Goal: Browse casually

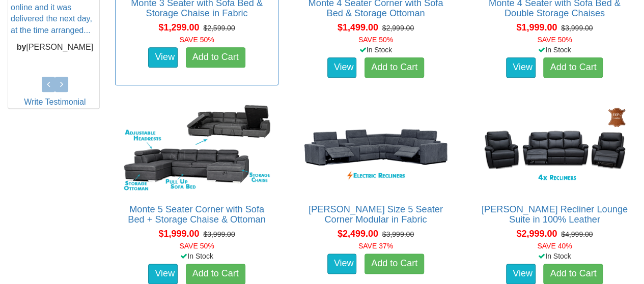
scroll to position [560, 0]
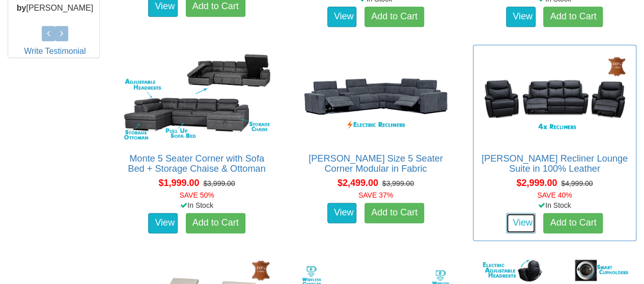
click at [521, 221] on link "View" at bounding box center [521, 223] width 30 height 20
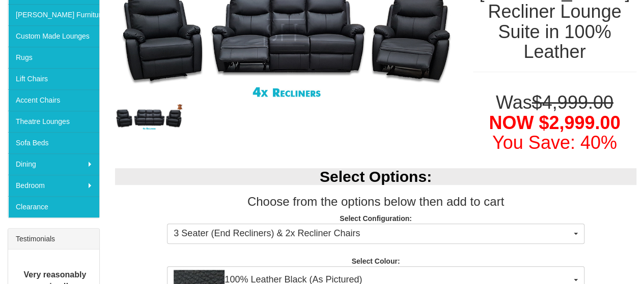
scroll to position [254, 0]
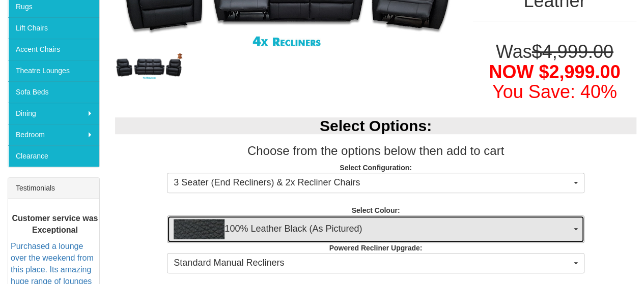
click at [575, 228] on span "button" at bounding box center [575, 229] width 4 height 2
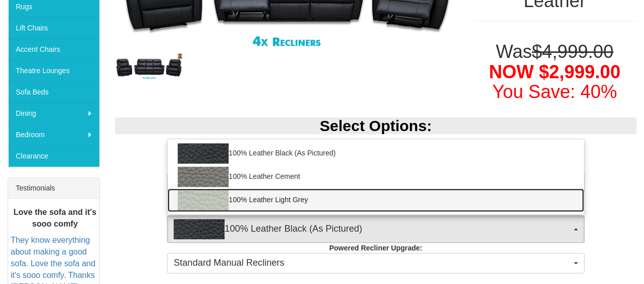
click at [529, 189] on link "100% Leather Light Grey" at bounding box center [375, 200] width 416 height 23
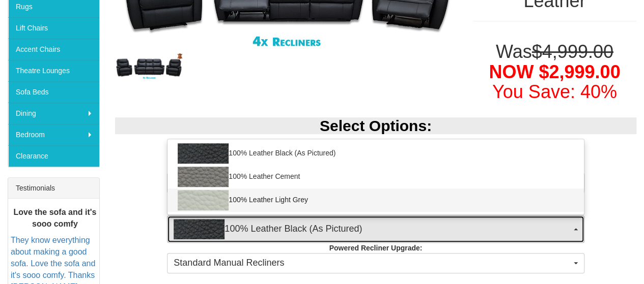
select select "1499"
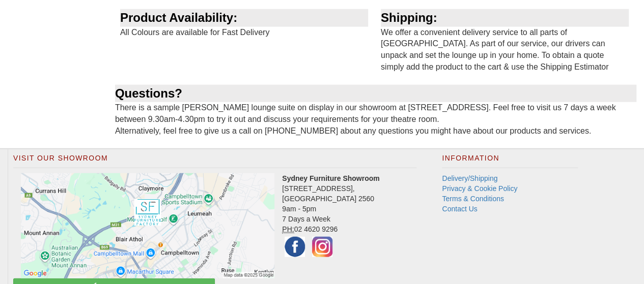
scroll to position [1220, 0]
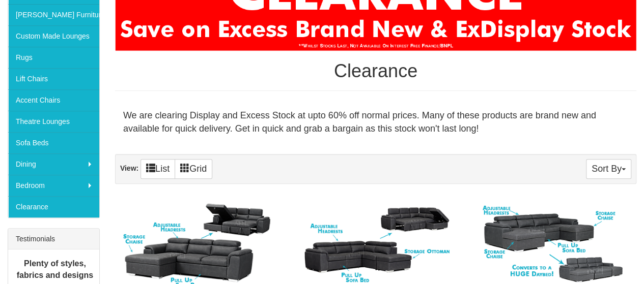
scroll to position [356, 0]
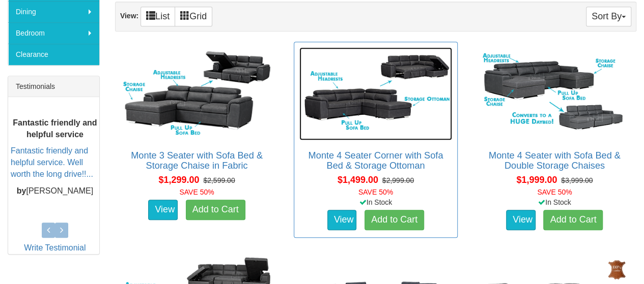
click at [359, 97] on img at bounding box center [375, 94] width 152 height 94
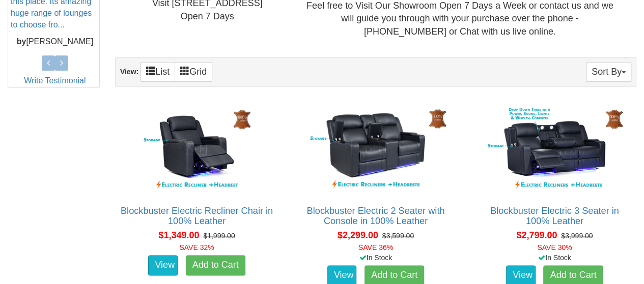
scroll to position [560, 0]
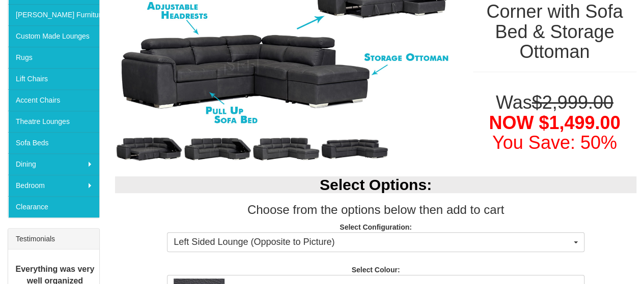
scroll to position [254, 0]
